Goal: Task Accomplishment & Management: Use online tool/utility

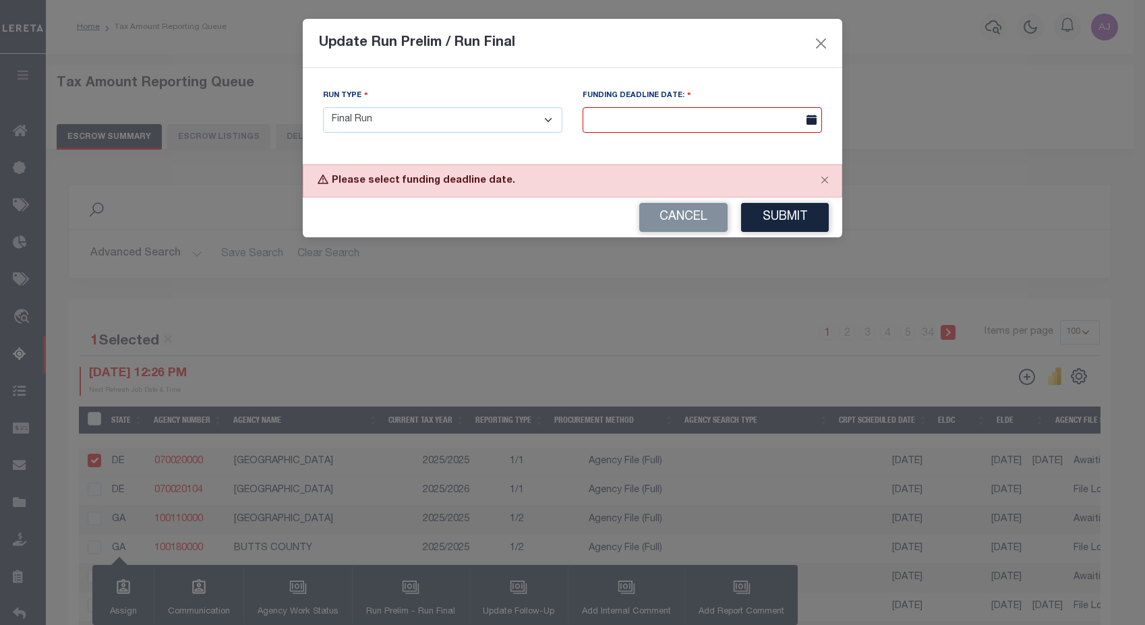
select select "100"
select select "F"
drag, startPoint x: 318, startPoint y: 44, endPoint x: 472, endPoint y: 42, distance: 153.8
click at [472, 42] on div "Update Run Prelim / Run Final" at bounding box center [573, 43] width 540 height 49
drag, startPoint x: 472, startPoint y: 42, endPoint x: 707, endPoint y: 73, distance: 236.7
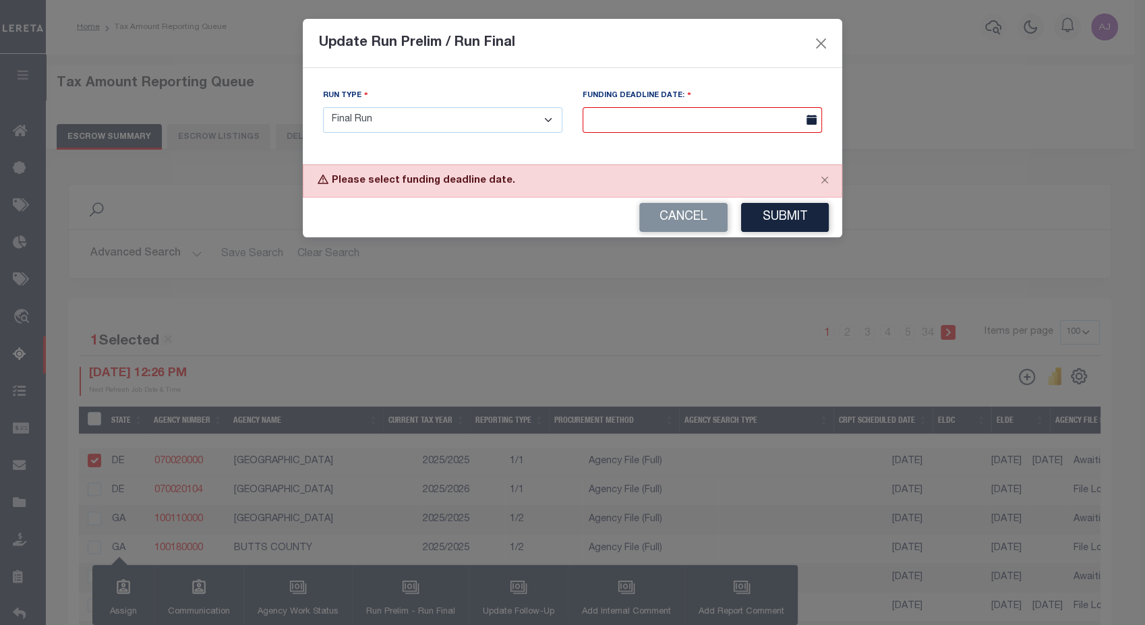
click at [707, 73] on div "Run Type - Select Run Type - Prelim Run Final Run FUNDING DEADLINE DATE:" at bounding box center [573, 116] width 540 height 96
drag, startPoint x: 581, startPoint y: 94, endPoint x: 687, endPoint y: 96, distance: 105.9
click at [687, 96] on div "FUNDING DEADLINE DATE:" at bounding box center [703, 115] width 260 height 55
drag, startPoint x: 687, startPoint y: 96, endPoint x: 813, endPoint y: 122, distance: 128.8
click at [813, 122] on icon at bounding box center [812, 120] width 10 height 10
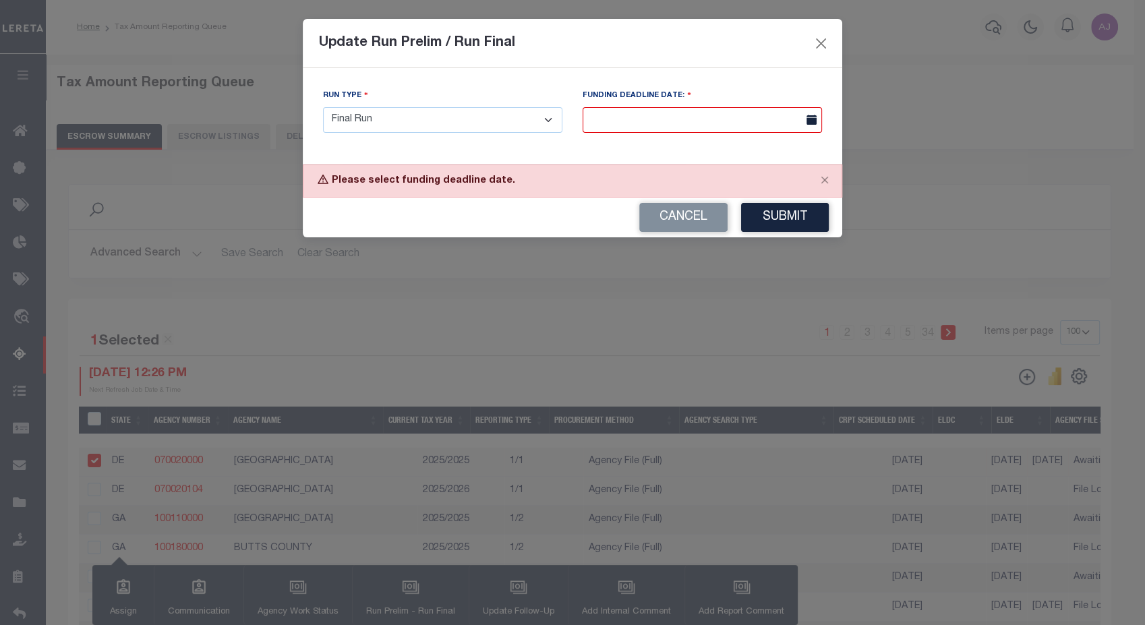
click at [775, 121] on input "text" at bounding box center [702, 120] width 239 height 26
drag, startPoint x: 689, startPoint y: 94, endPoint x: 593, endPoint y: 90, distance: 95.2
click at [593, 90] on div "FUNDING DEADLINE DATE:" at bounding box center [702, 110] width 239 height 45
copy label "FUNDING DEADLINE DATE:"
drag, startPoint x: 330, startPoint y: 182, endPoint x: 502, endPoint y: 185, distance: 172.0
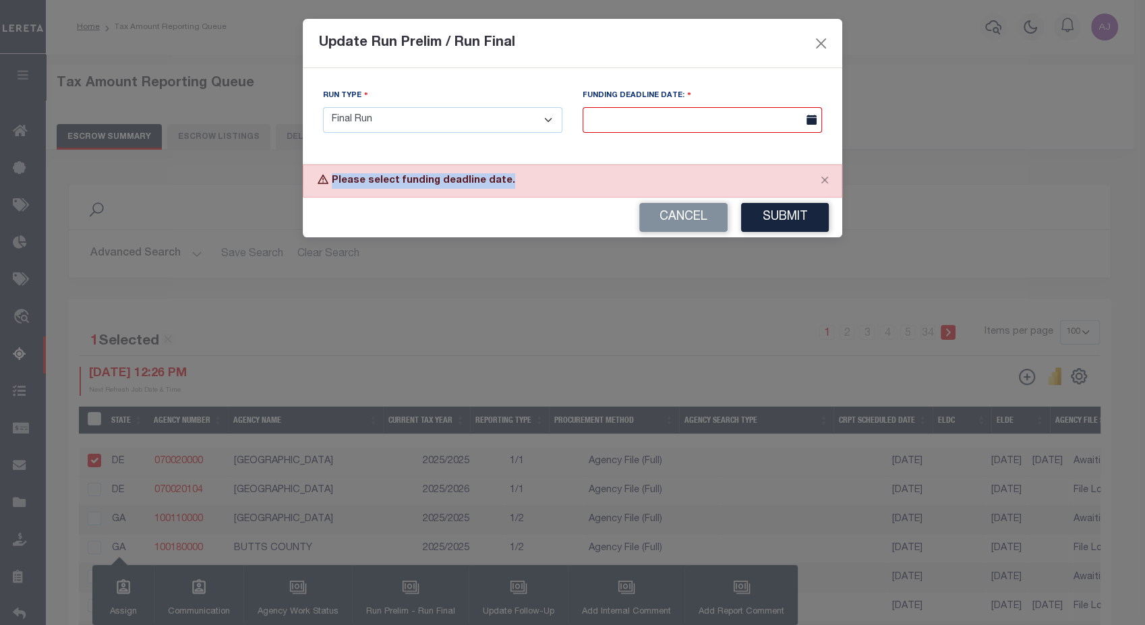
click at [502, 185] on div "Please select funding deadline date." at bounding box center [573, 181] width 540 height 33
copy div "Please select funding deadline date."
click at [681, 221] on button "Cancel" at bounding box center [683, 217] width 88 height 29
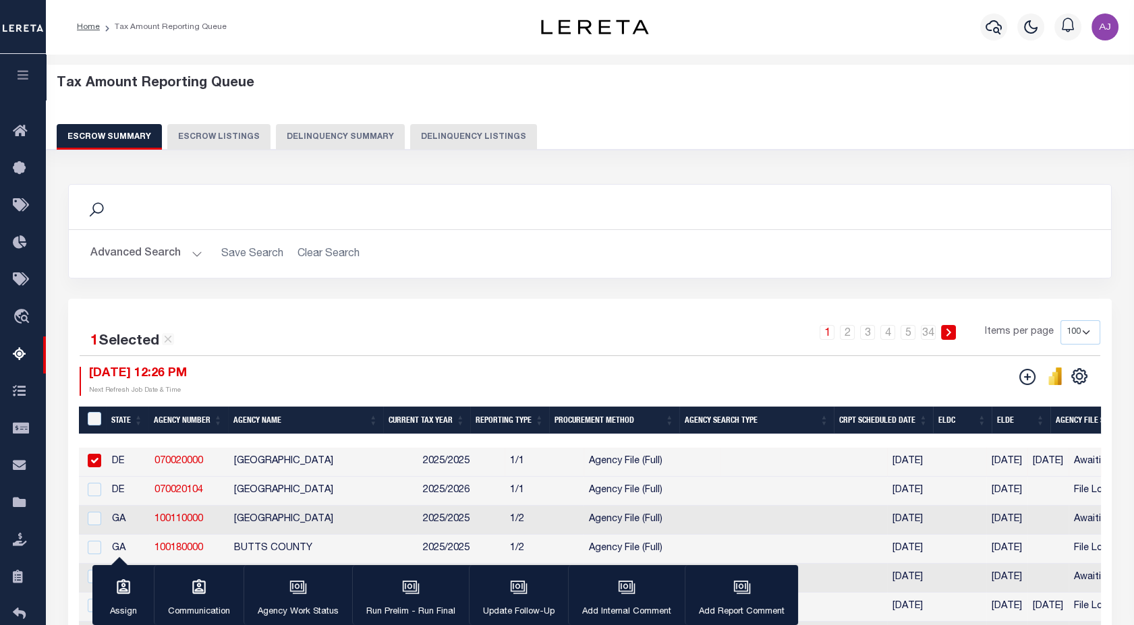
click at [24, 85] on button "button" at bounding box center [23, 77] width 46 height 46
click at [17, 63] on button "button" at bounding box center [23, 77] width 46 height 46
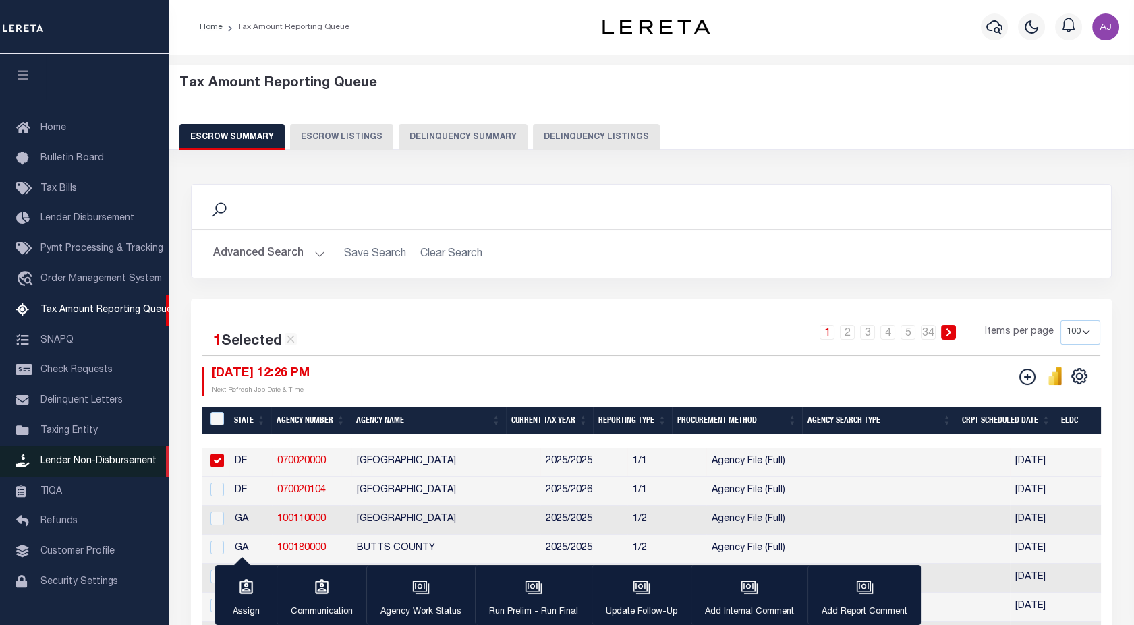
click at [107, 464] on span "Lender Non-Disbursement" at bounding box center [98, 461] width 116 height 9
